Goal: Task Accomplishment & Management: Manage account settings

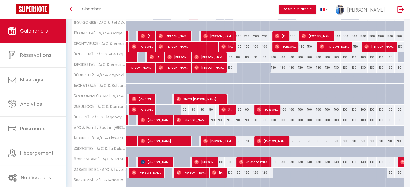
scroll to position [108, 0]
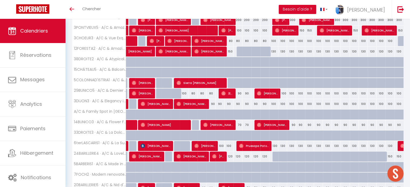
click at [183, 92] on div "100" at bounding box center [184, 94] width 9 height 10
type input "100"
type input "[DATE] Octobre 2025"
type input "Mer 08 Octobre 2025"
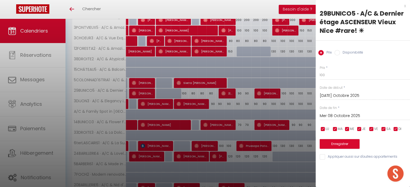
click at [335, 53] on input "Disponibilité" at bounding box center [336, 52] width 5 height 5
radio input "true"
radio input "false"
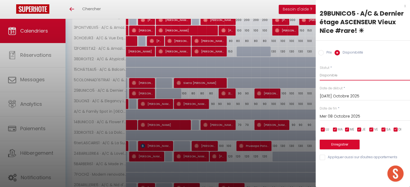
click at [330, 76] on select "Disponible Indisponible" at bounding box center [365, 75] width 90 height 10
select select "0"
click at [320, 70] on select "Disponible Indisponible" at bounding box center [365, 75] width 90 height 10
click at [337, 146] on button "Enregistrer" at bounding box center [340, 145] width 40 height 10
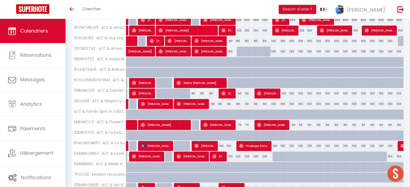
click at [240, 92] on div "90" at bounding box center [237, 94] width 9 height 10
select select "1"
type input "Lun 13 Octobre 2025"
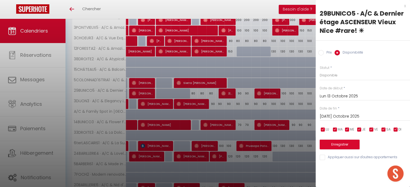
click at [329, 115] on input "[DATE] Octobre 2025" at bounding box center [365, 116] width 90 height 7
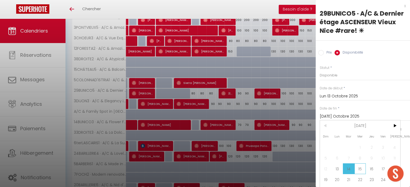
click at [363, 170] on span "15" at bounding box center [360, 169] width 12 height 11
type input "Mer 15 Octobre 2025"
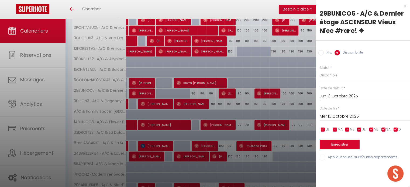
click at [321, 54] on input "Prix" at bounding box center [320, 52] width 5 height 5
radio input "true"
radio input "false"
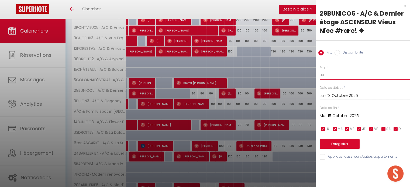
drag, startPoint x: 321, startPoint y: 76, endPoint x: 322, endPoint y: 72, distance: 3.9
click at [319, 75] on div "Prix * 90 Statut * Disponible Indisponible Date de début * Lun 13 Octobre 2025 …" at bounding box center [363, 110] width 94 height 102
type input "80"
click at [344, 150] on div "Prix * 80 Statut * Disponible Indisponible Date de début * Lun 13 Octobre 2025 …" at bounding box center [363, 110] width 94 height 102
click at [344, 148] on button "Enregistrer" at bounding box center [340, 144] width 40 height 10
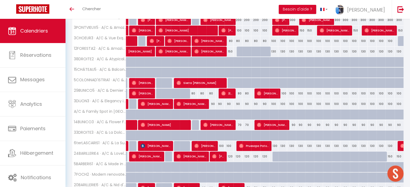
scroll to position [169, 0]
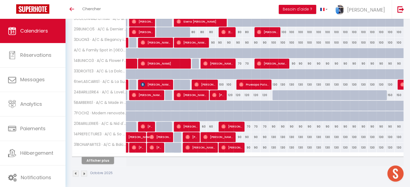
click at [204, 126] on div "60" at bounding box center [202, 127] width 9 height 10
type input "60"
type input "Jeu 09 Octobre 2025"
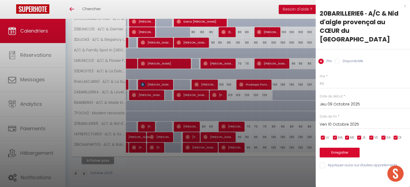
click at [351, 121] on input "Ven 10 Octobre 2025" at bounding box center [365, 124] width 90 height 7
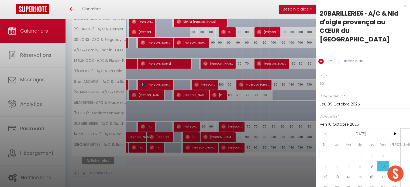
click at [392, 161] on span "11" at bounding box center [395, 166] width 12 height 11
type input "[PERSON_NAME] 11 Octobre 2025"
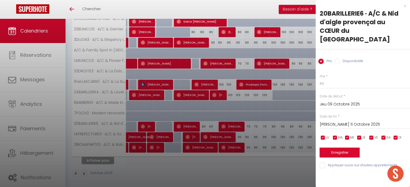
click at [340, 148] on button "Enregistrer" at bounding box center [340, 153] width 40 height 10
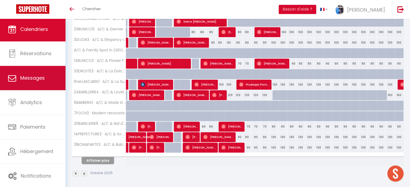
click at [37, 79] on span "Messages" at bounding box center [32, 78] width 25 height 7
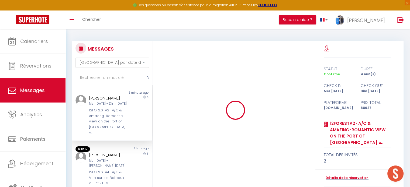
scroll to position [909, 0]
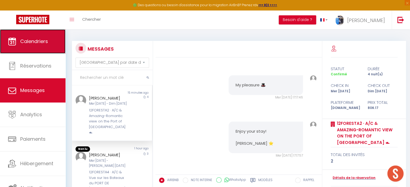
click at [33, 40] on span "Calendriers" at bounding box center [34, 41] width 28 height 7
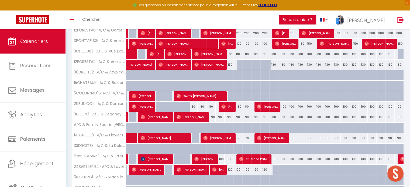
scroll to position [179, 0]
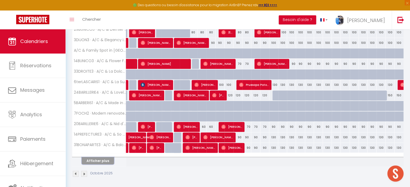
click at [103, 159] on button "Afficher plus" at bounding box center [98, 160] width 32 height 7
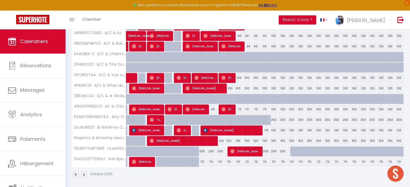
scroll to position [281, 0]
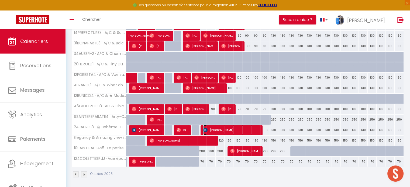
click at [243, 126] on span "[PERSON_NAME]" at bounding box center [231, 130] width 56 height 10
select select "OK"
select select "KO"
select select "0"
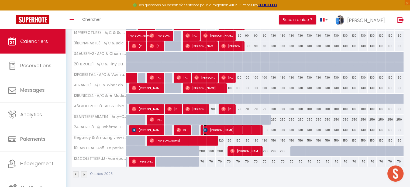
select select "1"
select select
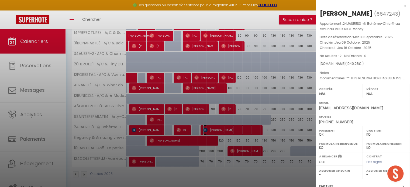
scroll to position [68, 0]
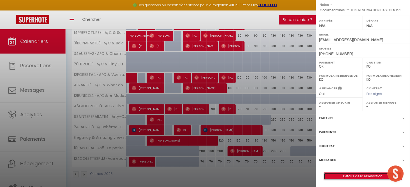
click at [351, 176] on link "Détails de la réservation" at bounding box center [363, 176] width 78 height 7
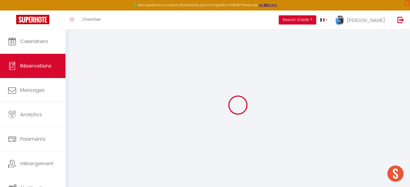
select select
checkbox input "false"
select select
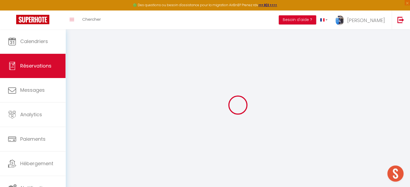
checkbox input "false"
type textarea "** THIS RESERVATION HAS BEEN PRE-PAID ** Approximate time of arrival: between 1…"
type input "60"
type input "56.28"
select select
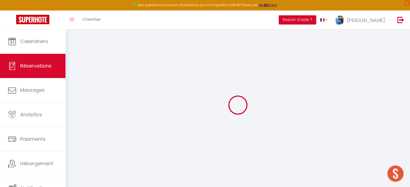
select select
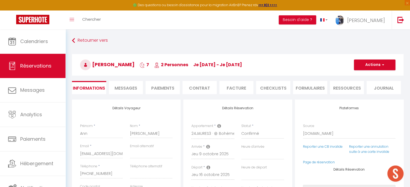
checkbox input "false"
select select
click at [347, 89] on li "Ressources" at bounding box center [347, 87] width 34 height 13
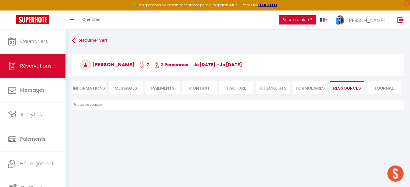
click at [306, 87] on li "FORMULAIRES" at bounding box center [310, 87] width 34 height 13
select select
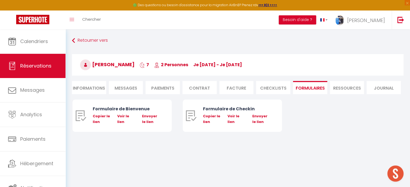
click at [346, 85] on li "Ressources" at bounding box center [347, 87] width 34 height 13
select select
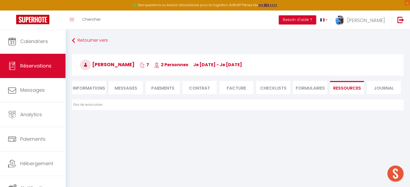
click at [85, 86] on li "Informations" at bounding box center [89, 87] width 34 height 13
select select
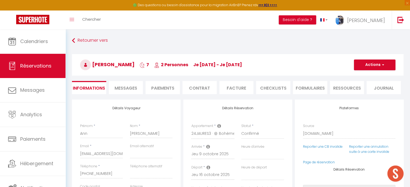
click at [131, 88] on span "Messages" at bounding box center [126, 88] width 23 height 6
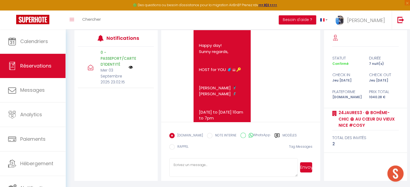
scroll to position [1563, 0]
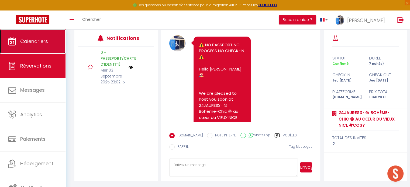
click at [42, 40] on span "Calendriers" at bounding box center [34, 41] width 28 height 7
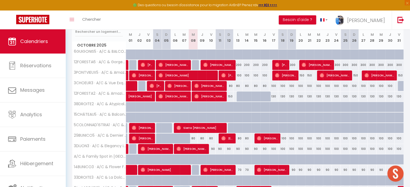
scroll to position [162, 0]
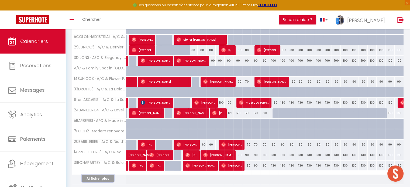
click at [89, 179] on button "Afficher plus" at bounding box center [98, 178] width 32 height 7
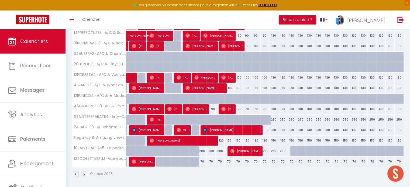
scroll to position [281, 0]
click at [273, 139] on div "150" at bounding box center [273, 141] width 9 height 10
type input "150"
type input "Ven 17 Octobre 2025"
type input "[PERSON_NAME] 18 Octobre 2025"
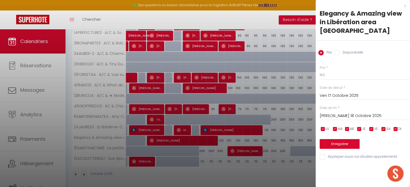
click at [335, 113] on input "[PERSON_NAME] 18 Octobre 2025" at bounding box center [365, 116] width 90 height 7
click at [400, 6] on div "x" at bounding box center [361, 6] width 90 height 6
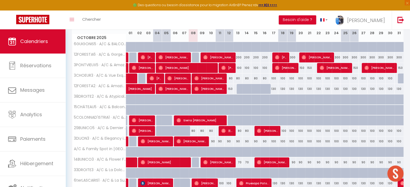
scroll to position [54, 0]
